Goal: Information Seeking & Learning: Learn about a topic

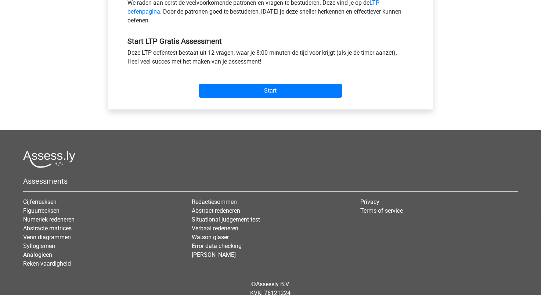
scroll to position [282, 0]
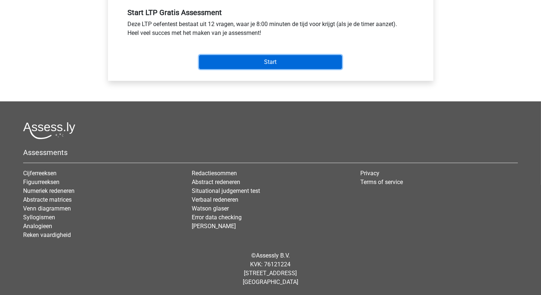
click at [275, 65] on input "Start" at bounding box center [270, 62] width 143 height 14
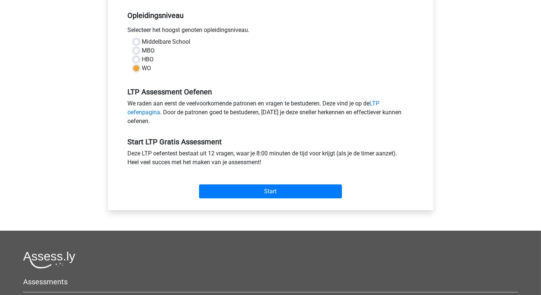
scroll to position [25, 0]
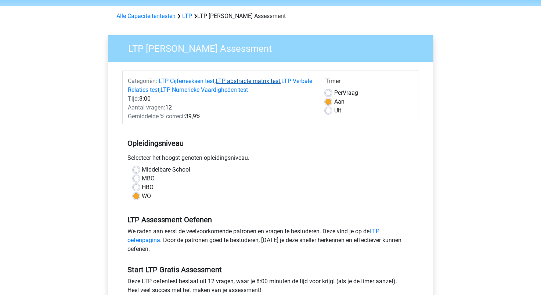
click at [225, 82] on link "LTP abstracte matrix test" at bounding box center [248, 80] width 65 height 7
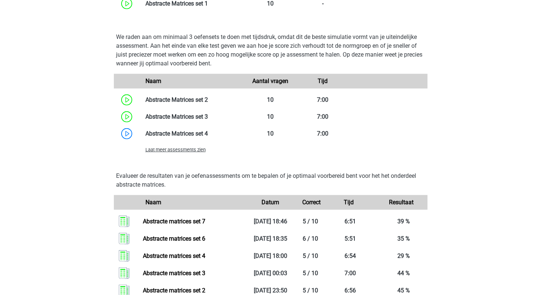
scroll to position [740, 0]
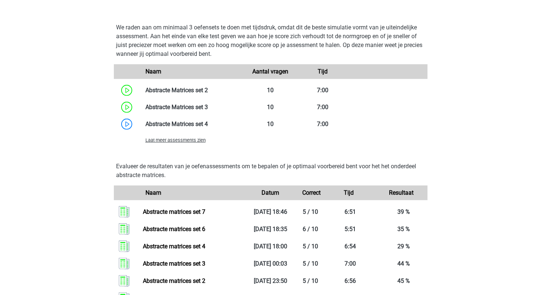
click at [183, 141] on span "Laat meer assessments zien" at bounding box center [175, 140] width 60 height 6
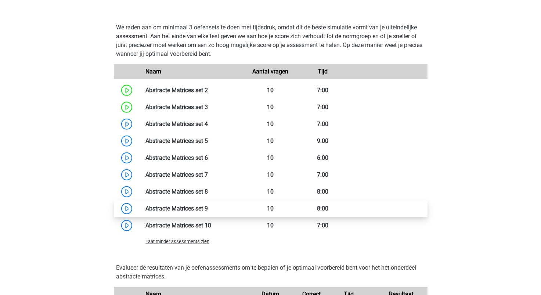
click at [208, 207] on link at bounding box center [208, 208] width 0 height 7
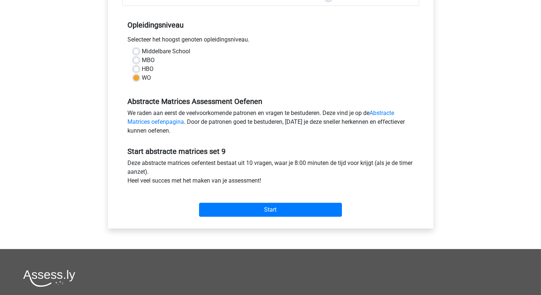
scroll to position [220, 0]
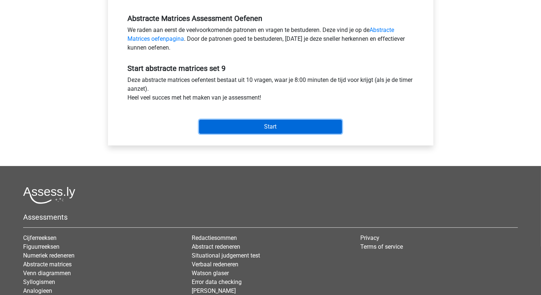
click at [249, 125] on input "Start" at bounding box center [270, 127] width 143 height 14
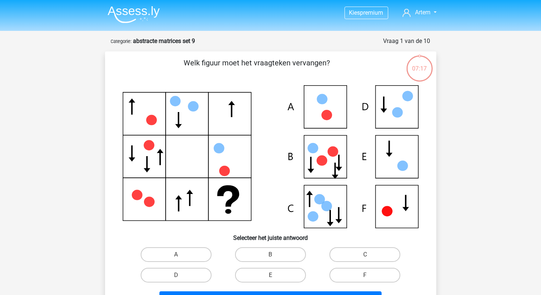
click at [397, 105] on icon at bounding box center [271, 156] width 296 height 143
click at [201, 279] on label "D" at bounding box center [176, 275] width 71 height 15
click at [181, 279] on input "D" at bounding box center [178, 277] width 5 height 5
radio input "true"
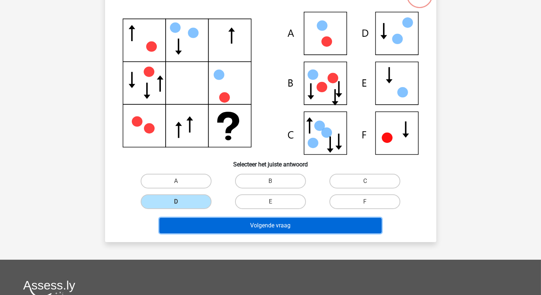
click at [273, 227] on button "Volgende vraag" at bounding box center [270, 225] width 222 height 15
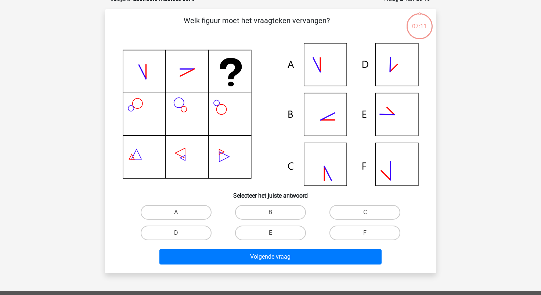
scroll to position [37, 0]
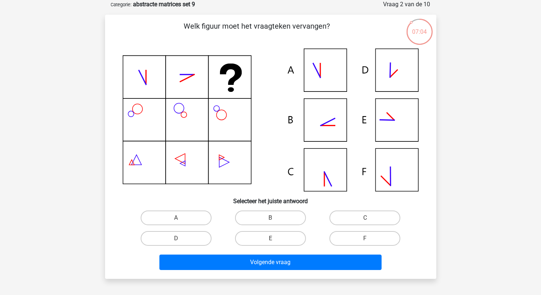
click at [325, 126] on icon at bounding box center [327, 126] width 13 height 0
click at [327, 122] on icon at bounding box center [328, 122] width 14 height 7
click at [265, 214] on label "B" at bounding box center [270, 217] width 71 height 15
click at [270, 218] on input "B" at bounding box center [272, 220] width 5 height 5
radio input "true"
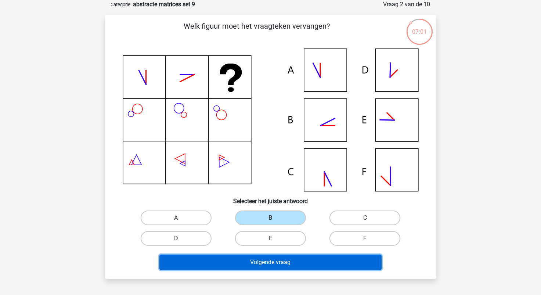
click at [275, 267] on button "Volgende vraag" at bounding box center [270, 262] width 222 height 15
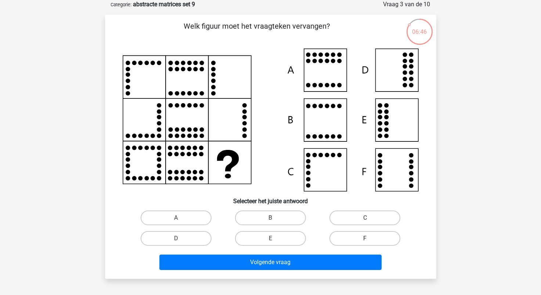
click at [376, 241] on label "F" at bounding box center [364, 238] width 71 height 15
click at [370, 241] on input "F" at bounding box center [367, 240] width 5 height 5
radio input "true"
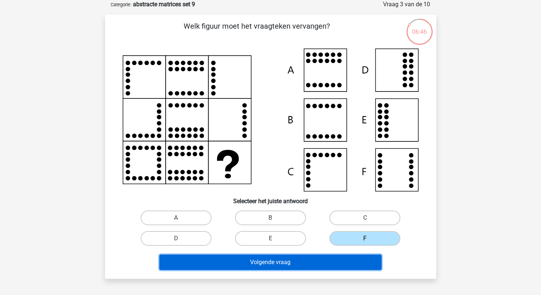
click at [321, 260] on button "Volgende vraag" at bounding box center [270, 262] width 222 height 15
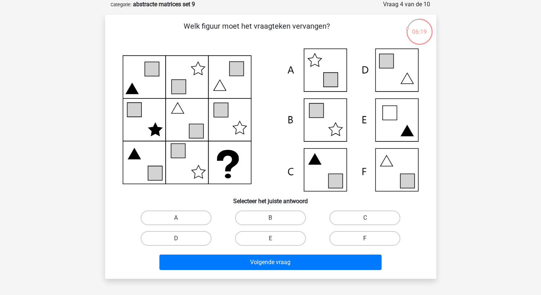
click at [350, 240] on label "F" at bounding box center [364, 238] width 71 height 15
click at [365, 240] on input "F" at bounding box center [367, 240] width 5 height 5
radio input "true"
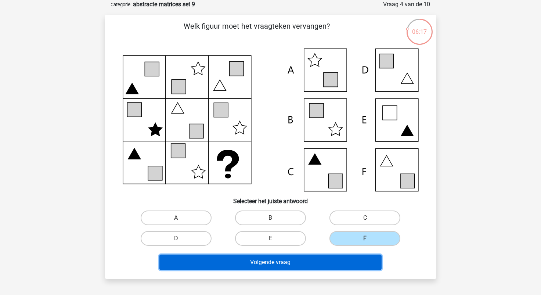
click at [320, 264] on button "Volgende vraag" at bounding box center [270, 262] width 222 height 15
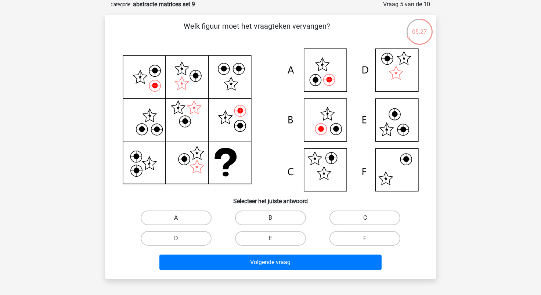
click at [185, 219] on label "A" at bounding box center [176, 217] width 71 height 15
click at [181, 219] on input "A" at bounding box center [178, 220] width 5 height 5
radio input "true"
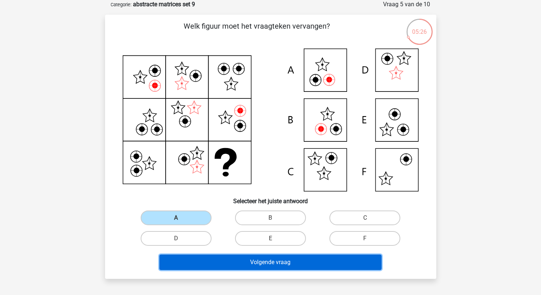
click at [224, 261] on button "Volgende vraag" at bounding box center [270, 262] width 222 height 15
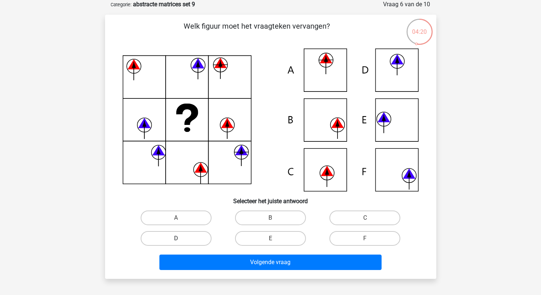
click at [196, 240] on label "D" at bounding box center [176, 238] width 71 height 15
click at [181, 240] on input "D" at bounding box center [178, 240] width 5 height 5
radio input "true"
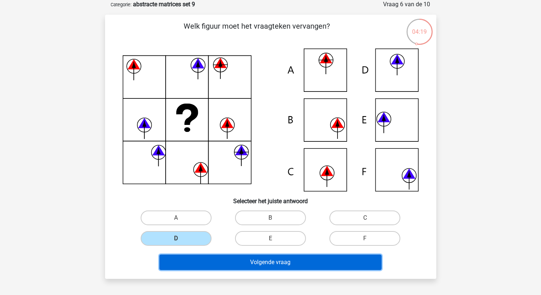
click at [265, 260] on button "Volgende vraag" at bounding box center [270, 262] width 222 height 15
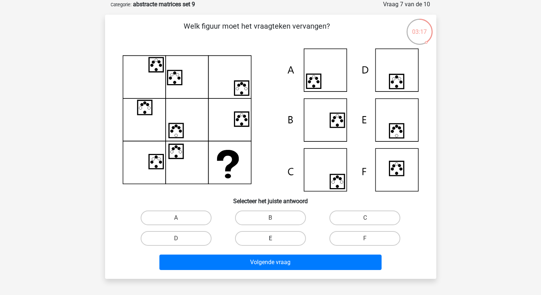
click at [280, 240] on label "E" at bounding box center [270, 238] width 71 height 15
click at [275, 240] on input "E" at bounding box center [272, 240] width 5 height 5
radio input "true"
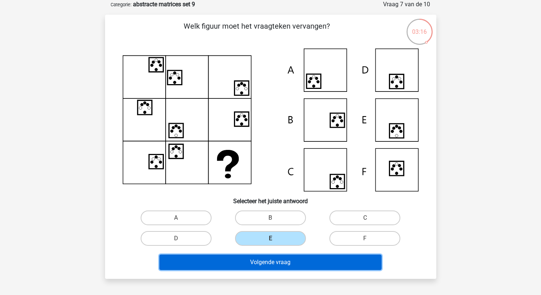
click at [288, 267] on button "Volgende vraag" at bounding box center [270, 262] width 222 height 15
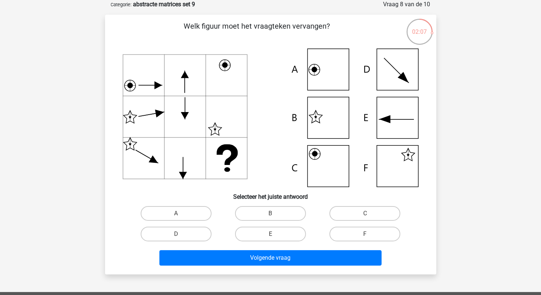
click at [368, 233] on label "F" at bounding box center [364, 234] width 71 height 15
click at [368, 234] on input "F" at bounding box center [367, 236] width 5 height 5
radio input "true"
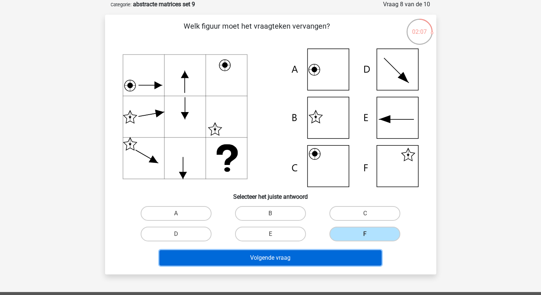
click at [345, 253] on button "Volgende vraag" at bounding box center [270, 257] width 222 height 15
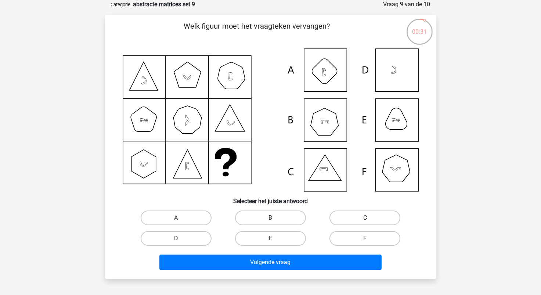
click at [260, 238] on label "E" at bounding box center [270, 238] width 71 height 15
click at [270, 238] on input "E" at bounding box center [272, 240] width 5 height 5
radio input "true"
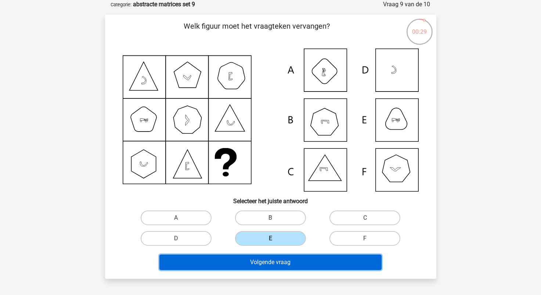
click at [273, 259] on button "Volgende vraag" at bounding box center [270, 262] width 222 height 15
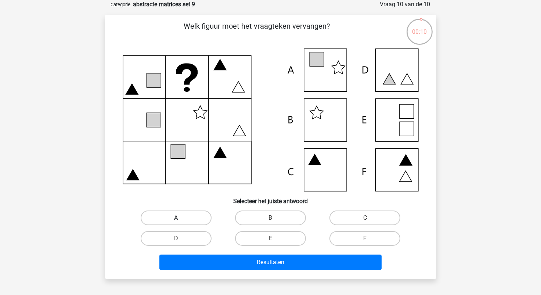
click at [173, 217] on label "A" at bounding box center [176, 217] width 71 height 15
click at [176, 218] on input "A" at bounding box center [178, 220] width 5 height 5
radio input "true"
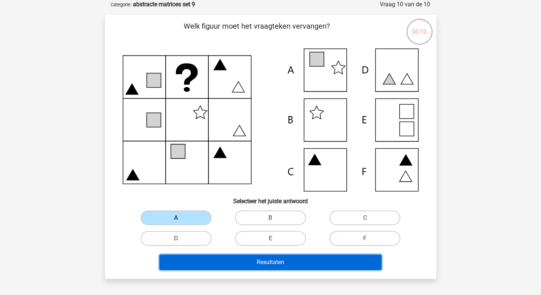
click at [237, 256] on button "Resultaten" at bounding box center [270, 262] width 222 height 15
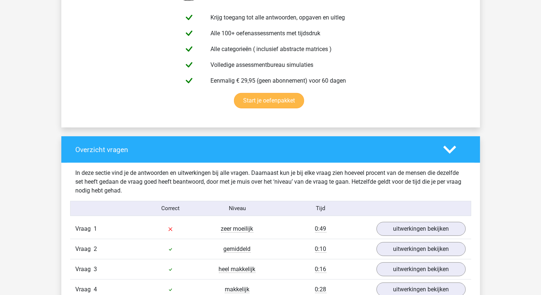
scroll to position [588, 0]
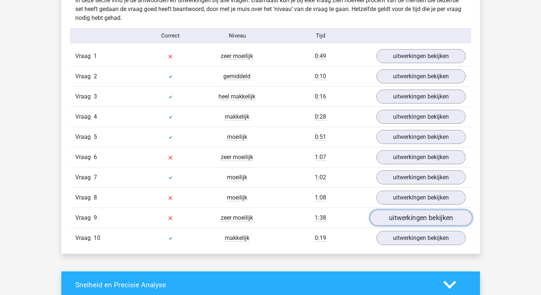
click at [418, 216] on link "uitwerkingen bekijken" at bounding box center [420, 218] width 102 height 16
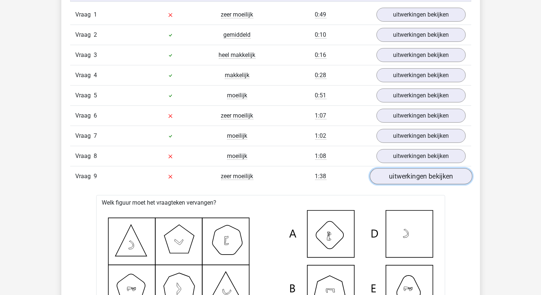
scroll to position [624, 0]
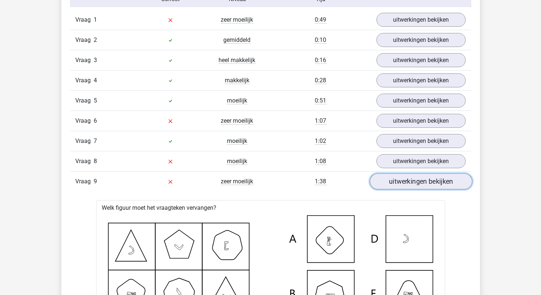
click at [399, 183] on link "uitwerkingen bekijken" at bounding box center [420, 181] width 102 height 16
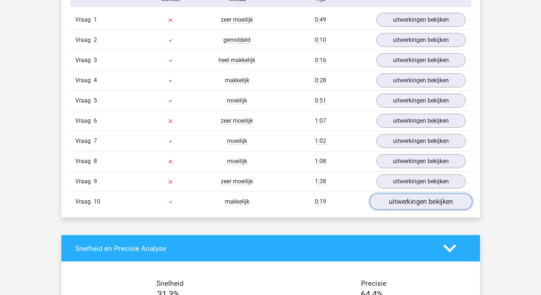
click at [399, 198] on link "uitwerkingen bekijken" at bounding box center [420, 202] width 102 height 16
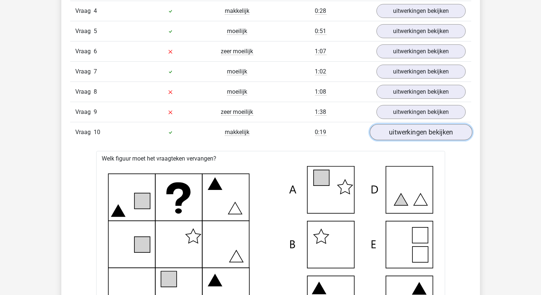
scroll to position [588, 0]
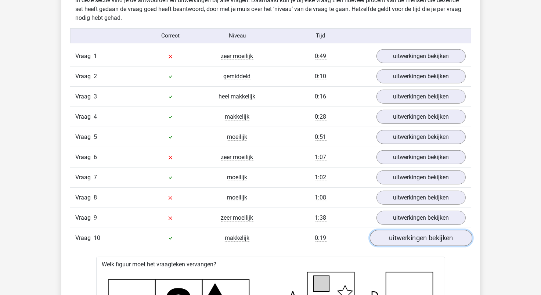
click at [401, 231] on link "uitwerkingen bekijken" at bounding box center [420, 238] width 102 height 16
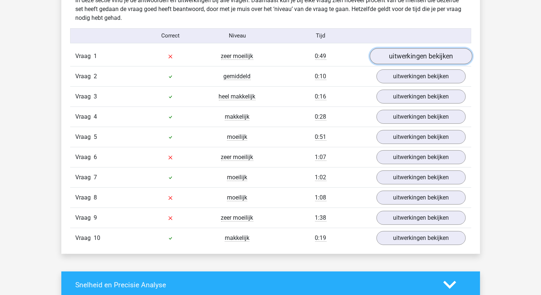
click at [415, 58] on link "uitwerkingen bekijken" at bounding box center [420, 56] width 102 height 16
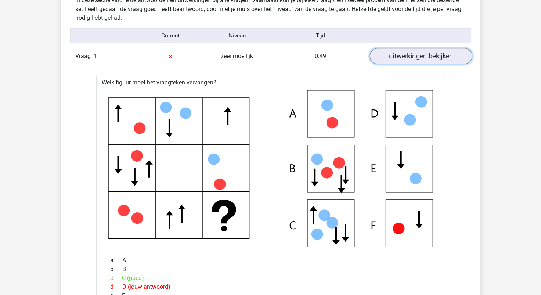
click at [415, 58] on link "uitwerkingen bekijken" at bounding box center [420, 56] width 102 height 16
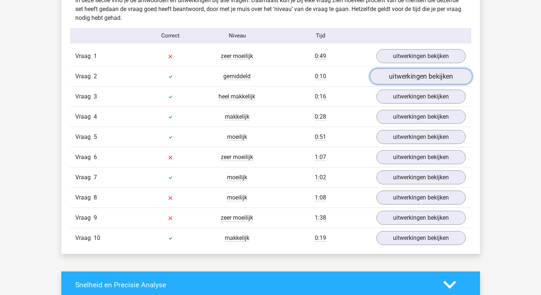
click at [413, 80] on link "uitwerkingen bekijken" at bounding box center [420, 76] width 102 height 16
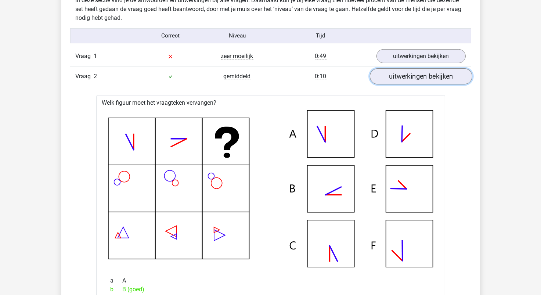
click at [413, 80] on link "uitwerkingen bekijken" at bounding box center [420, 76] width 102 height 16
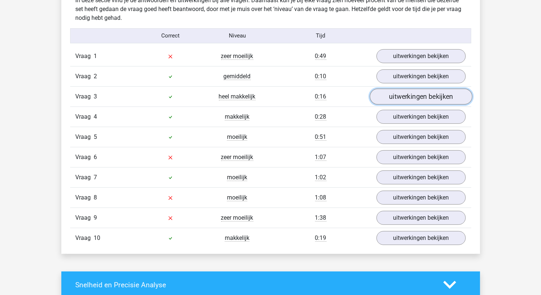
click at [414, 93] on link "uitwerkingen bekijken" at bounding box center [420, 97] width 102 height 16
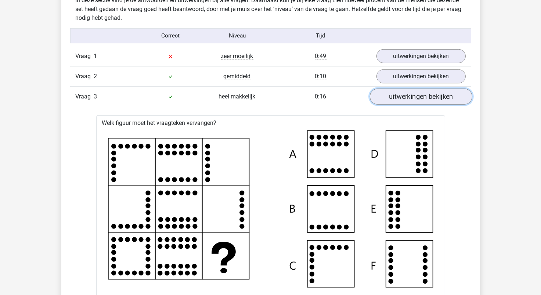
click at [414, 93] on link "uitwerkingen bekijken" at bounding box center [420, 97] width 102 height 16
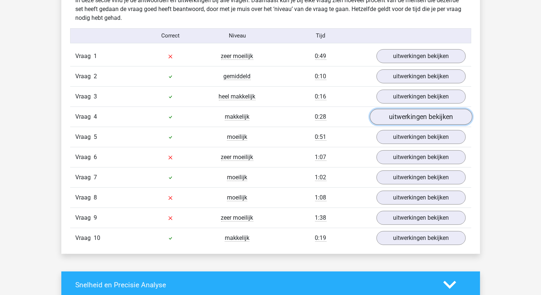
click at [413, 115] on link "uitwerkingen bekijken" at bounding box center [420, 117] width 102 height 16
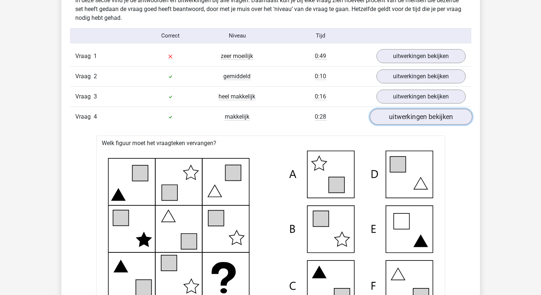
click at [414, 115] on link "uitwerkingen bekijken" at bounding box center [420, 117] width 102 height 16
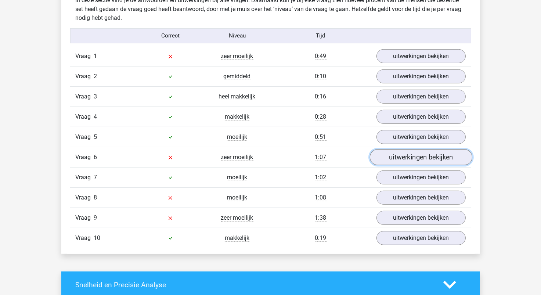
click at [414, 153] on link "uitwerkingen bekijken" at bounding box center [420, 157] width 102 height 16
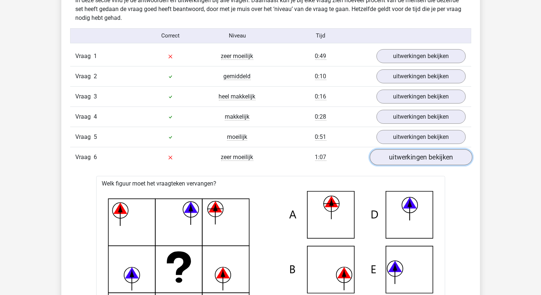
click at [435, 158] on link "uitwerkingen bekijken" at bounding box center [420, 157] width 102 height 16
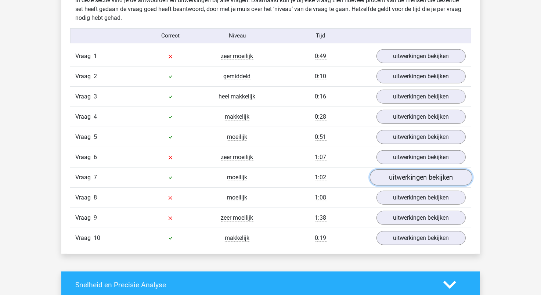
click at [426, 181] on link "uitwerkingen bekijken" at bounding box center [420, 177] width 102 height 16
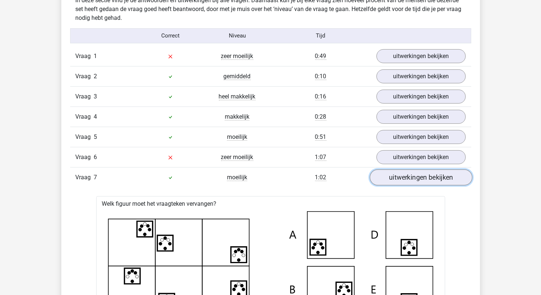
click at [426, 179] on link "uitwerkingen bekijken" at bounding box center [420, 177] width 102 height 16
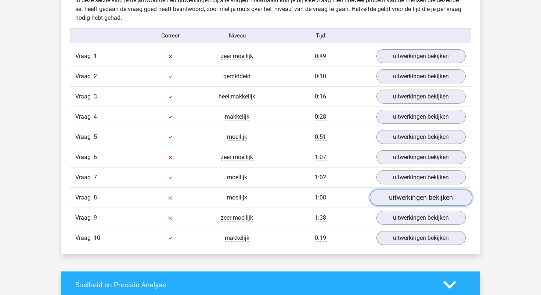
click at [424, 197] on link "uitwerkingen bekijken" at bounding box center [420, 198] width 102 height 16
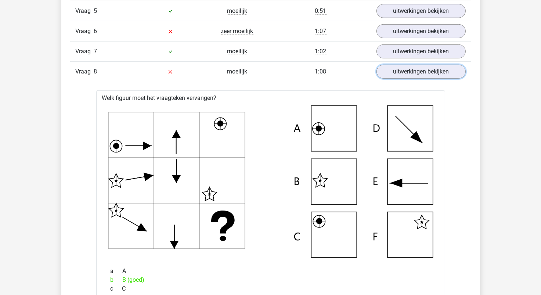
scroll to position [697, 0]
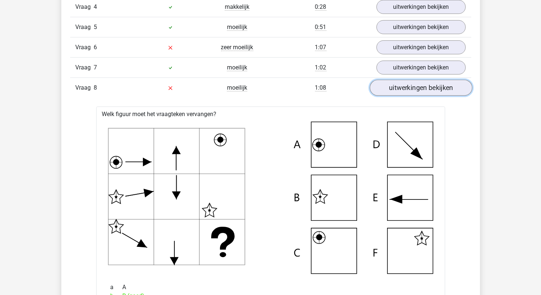
click at [424, 90] on link "uitwerkingen bekijken" at bounding box center [420, 88] width 102 height 16
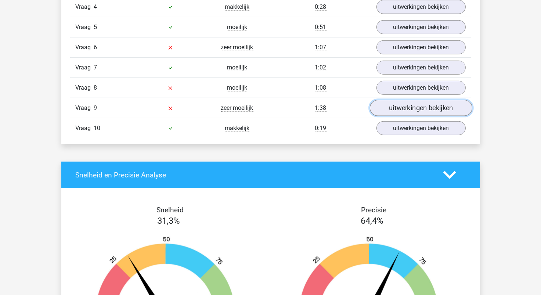
click at [416, 113] on link "uitwerkingen bekijken" at bounding box center [420, 108] width 102 height 16
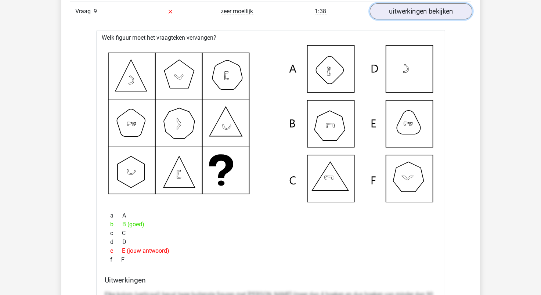
scroll to position [771, 0]
